Goal: Transaction & Acquisition: Purchase product/service

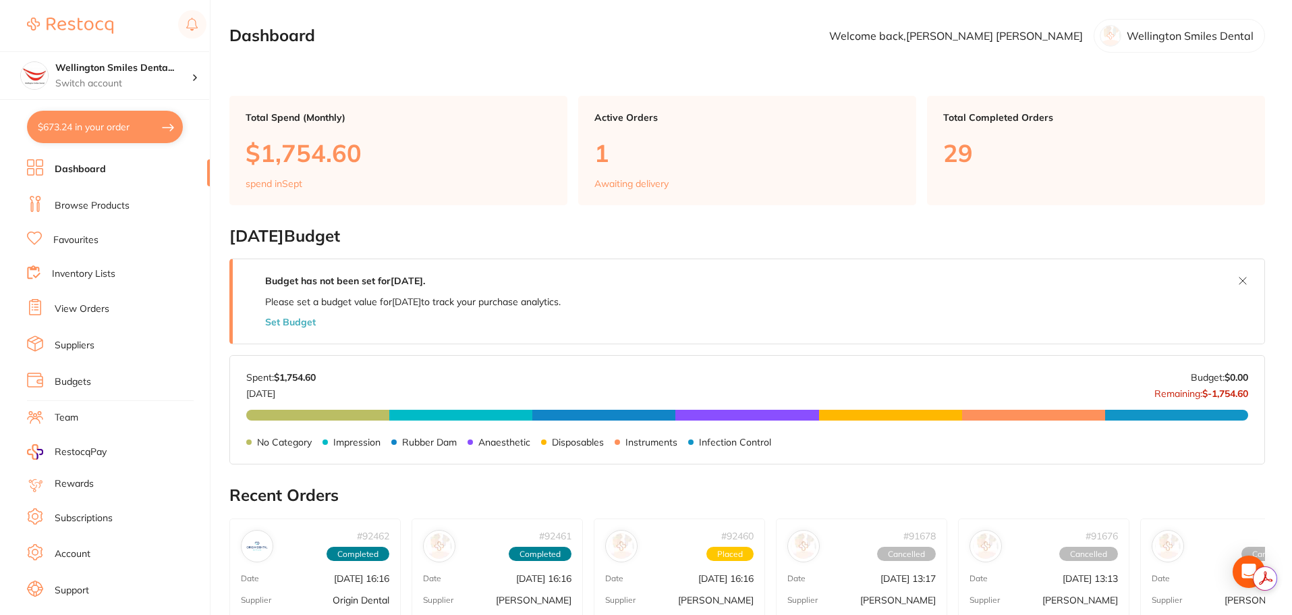
click at [90, 209] on link "Browse Products" at bounding box center [92, 205] width 75 height 13
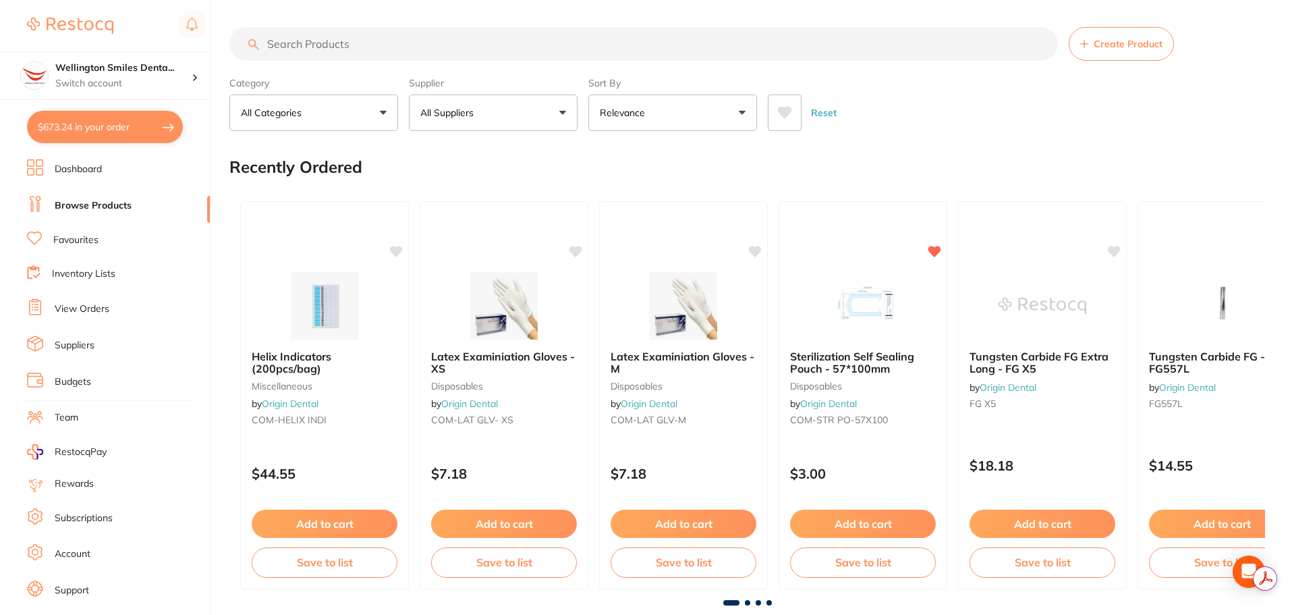
click at [336, 43] on input "search" at bounding box center [643, 44] width 829 height 34
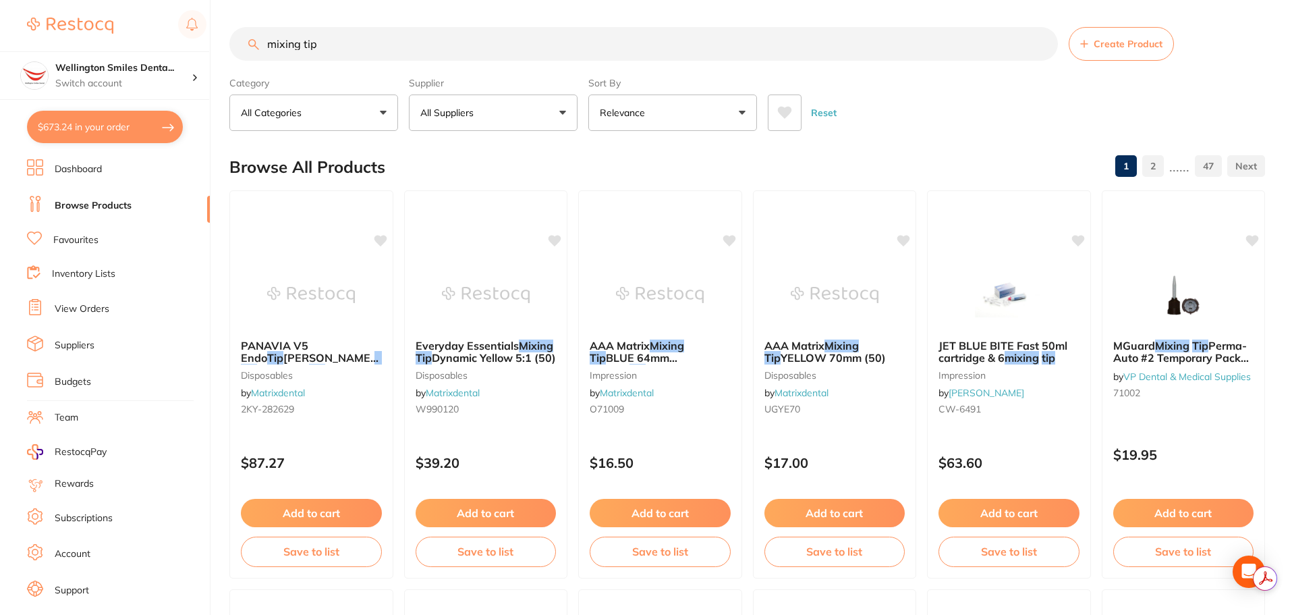
click at [269, 45] on input "mixing tip" at bounding box center [643, 44] width 829 height 34
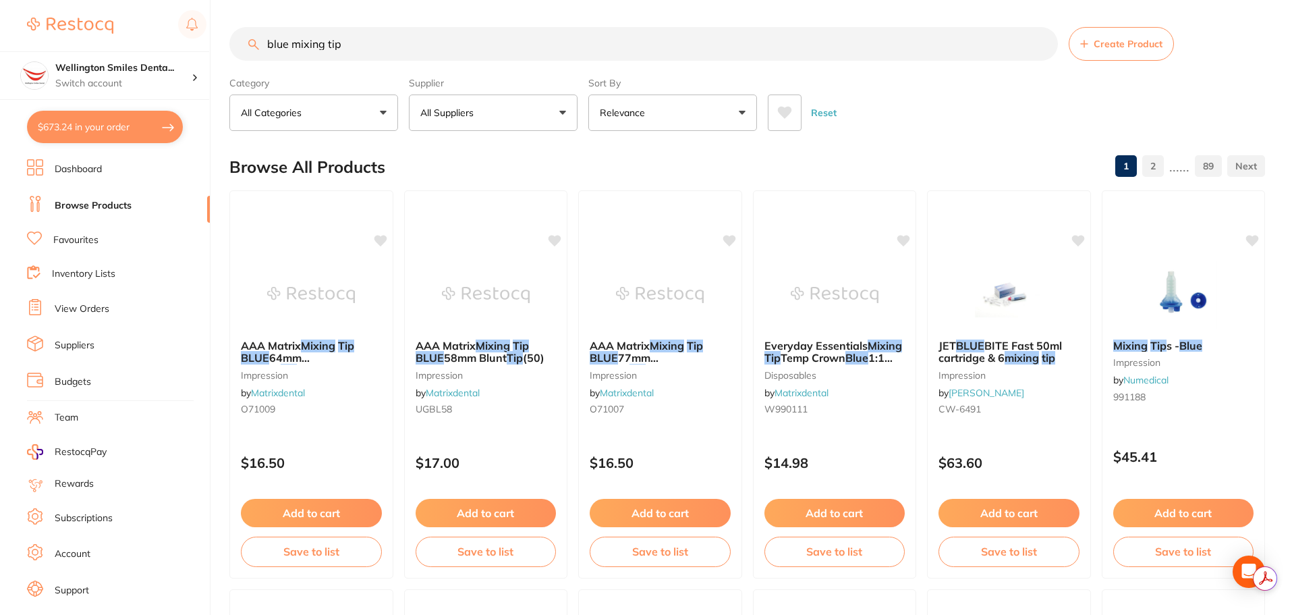
type input "blue mixing tip"
click at [452, 126] on button "All Suppliers" at bounding box center [493, 112] width 169 height 36
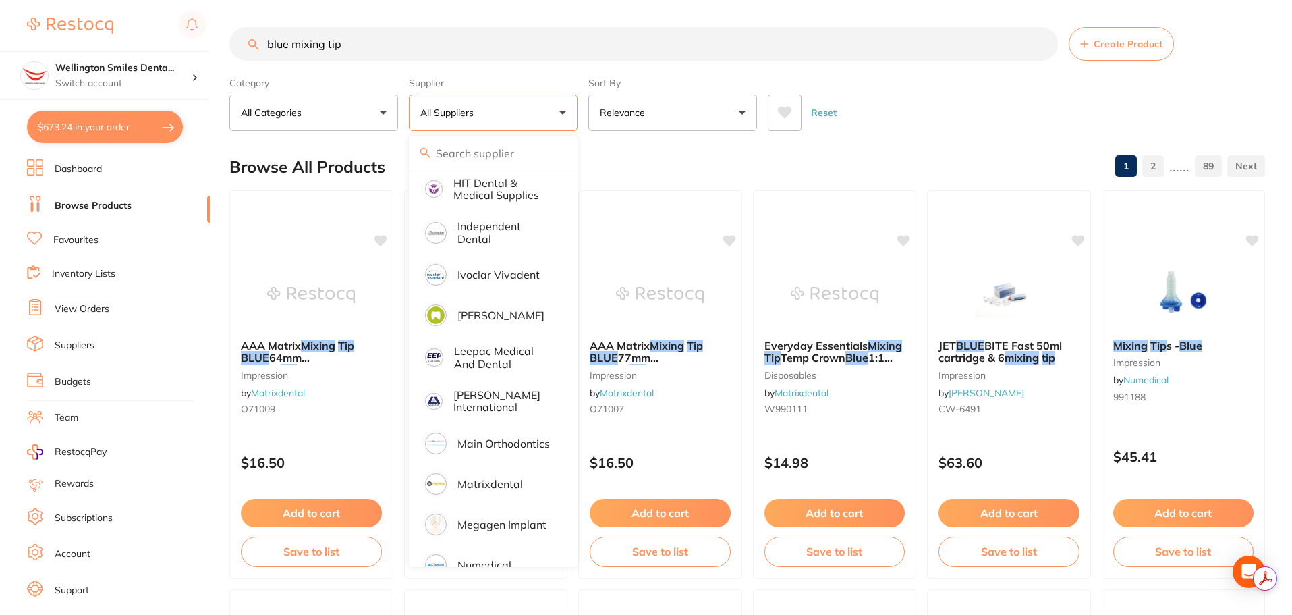
scroll to position [810, 0]
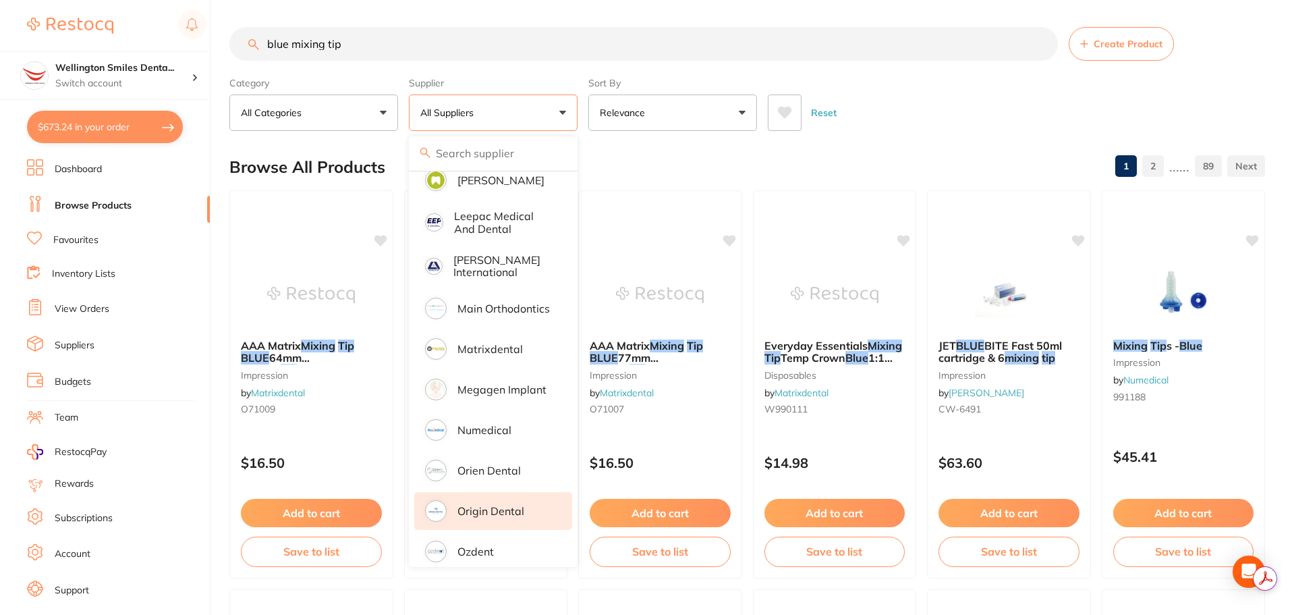
click at [510, 505] on p "Origin Dental" at bounding box center [491, 511] width 67 height 12
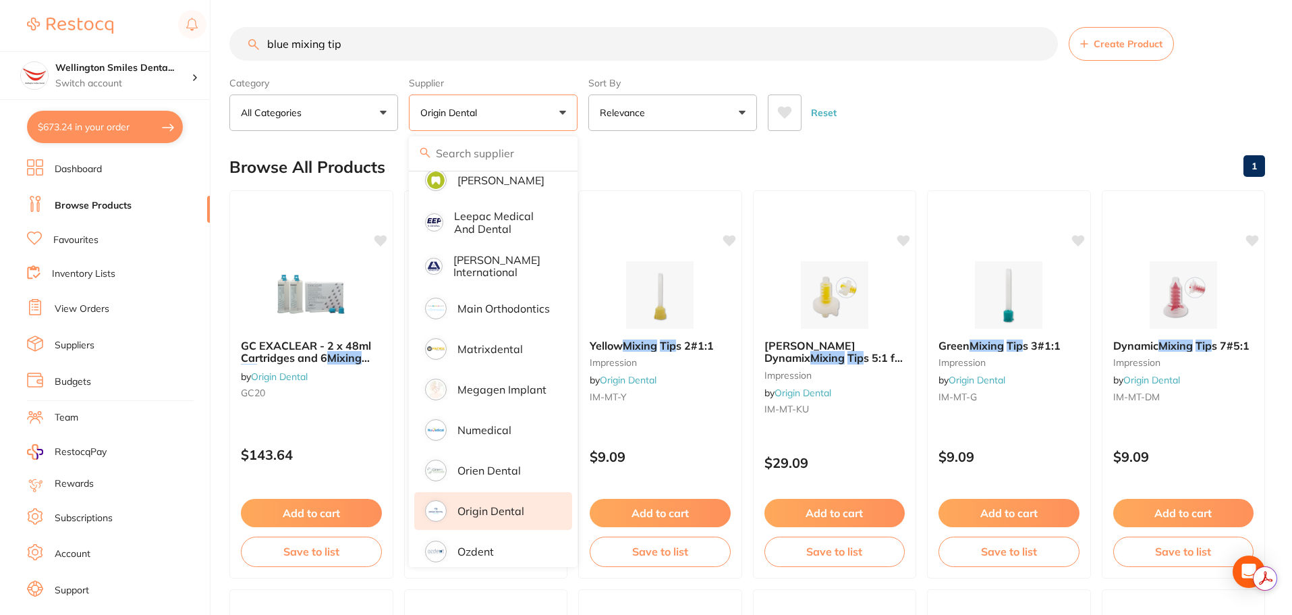
click at [861, 121] on div "Reset" at bounding box center [1011, 107] width 487 height 47
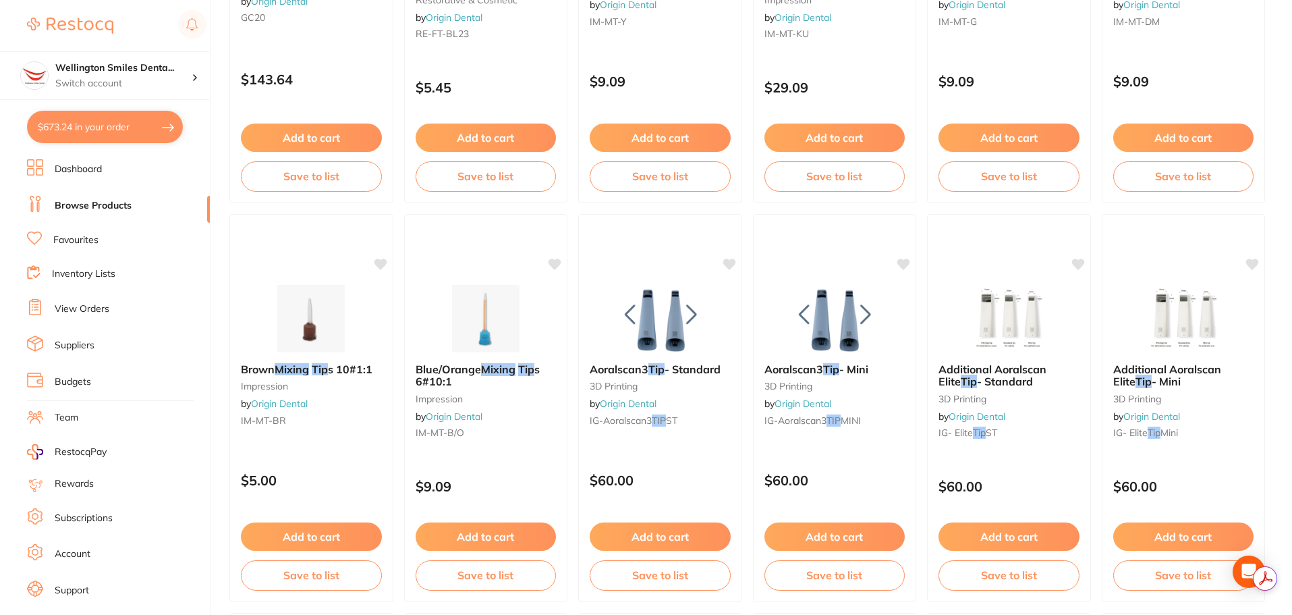
scroll to position [472, 0]
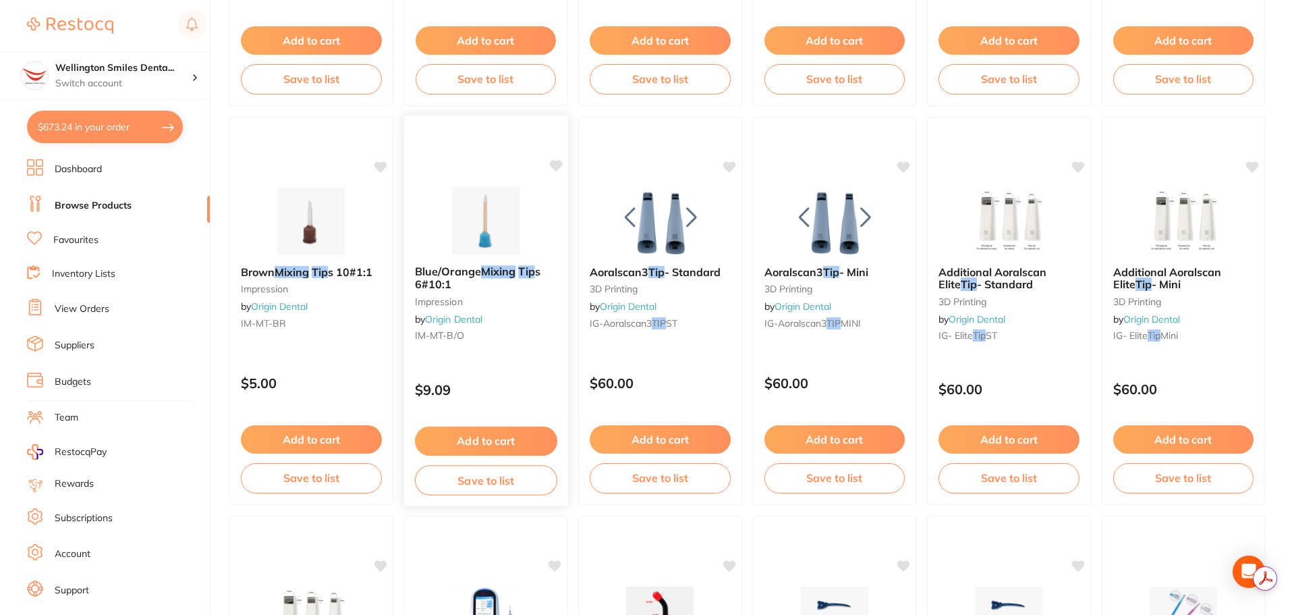
click at [523, 435] on button "Add to cart" at bounding box center [485, 441] width 142 height 29
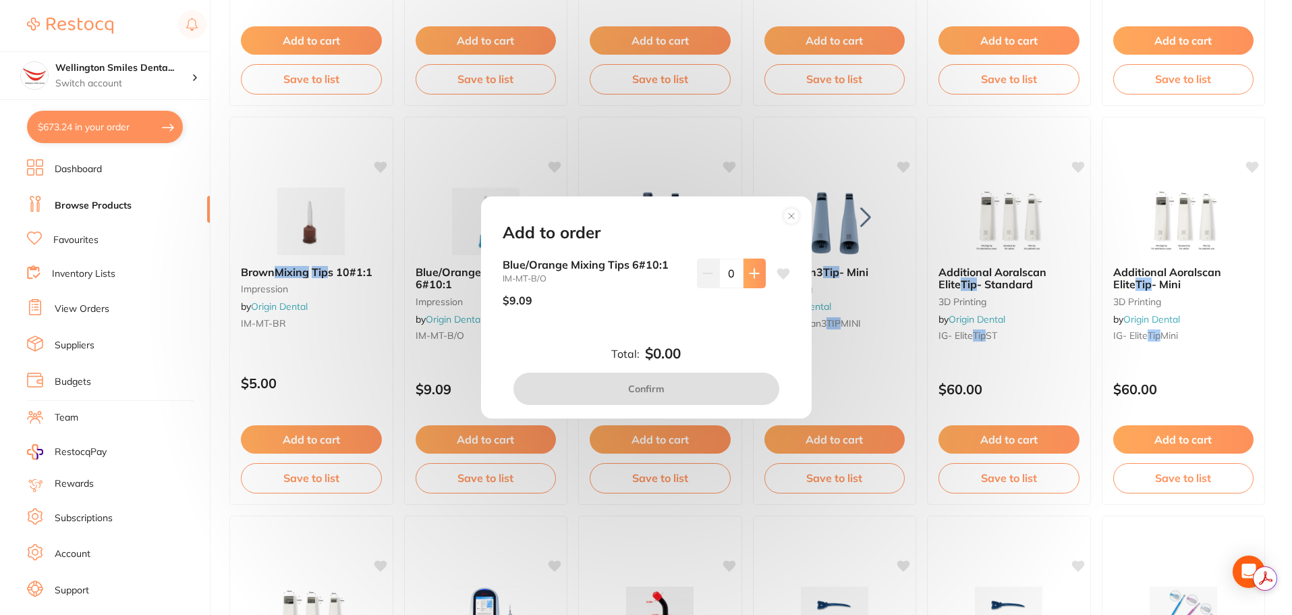
click at [751, 279] on button at bounding box center [755, 273] width 22 height 30
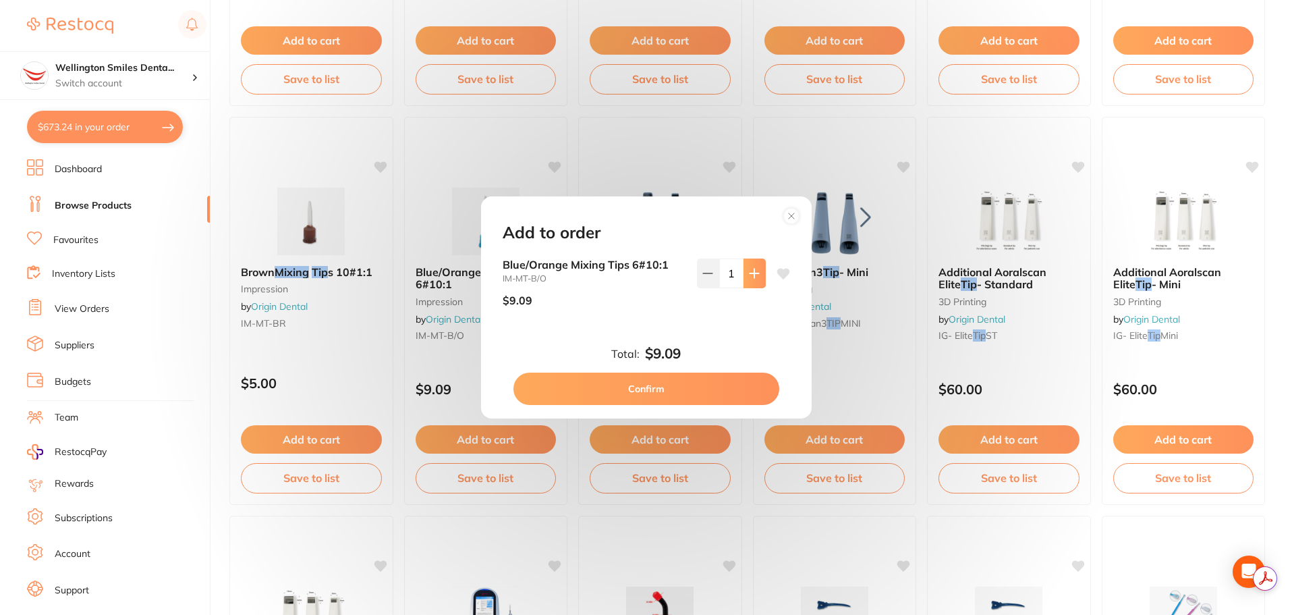
click at [751, 279] on button at bounding box center [755, 273] width 22 height 30
click at [702, 279] on button at bounding box center [708, 273] width 22 height 30
type input "1"
click at [693, 387] on button "Confirm" at bounding box center [647, 389] width 266 height 32
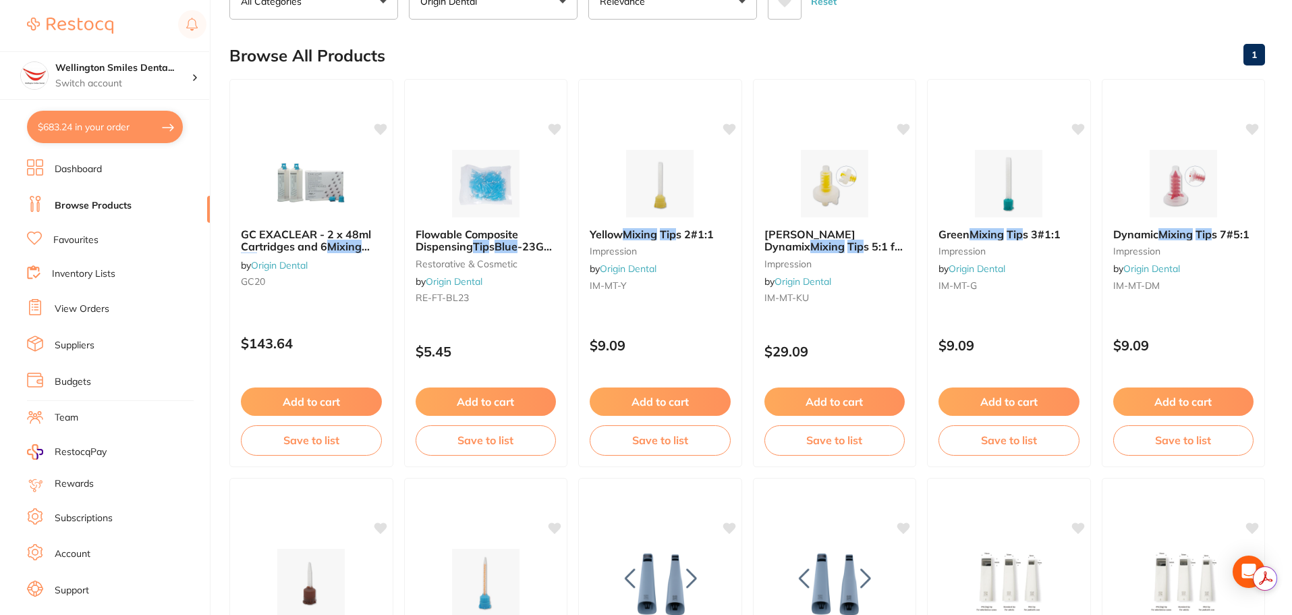
scroll to position [0, 0]
